Goal: Task Accomplishment & Management: Complete application form

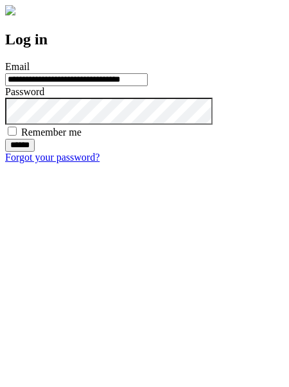
type input "**********"
click at [35, 152] on input "******" at bounding box center [20, 145] width 30 height 13
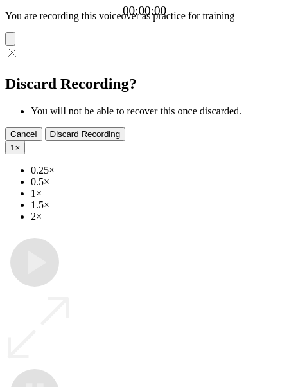
type input "**********"
